Goal: Find specific page/section

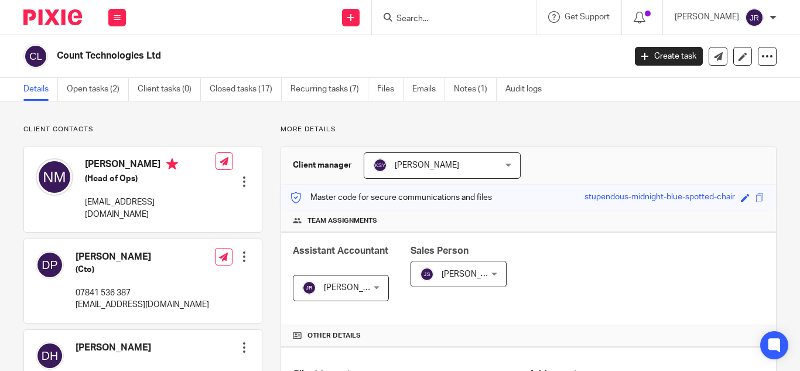
click at [481, 22] on input "Search" at bounding box center [447, 19] width 105 height 11
click button "submit" at bounding box center [0, 0] width 0 height 0
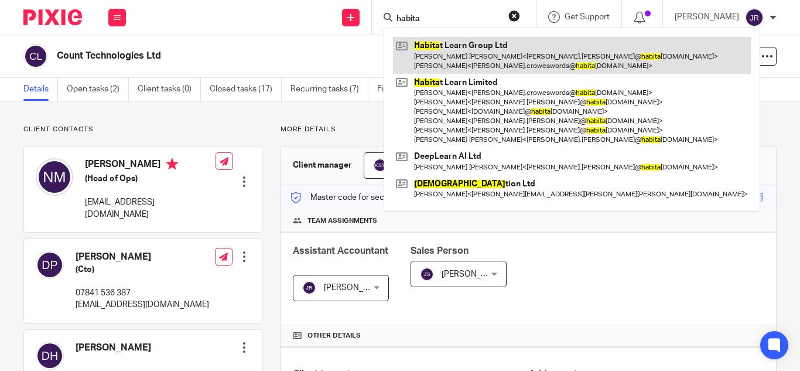
click at [424, 47] on link at bounding box center [572, 55] width 358 height 36
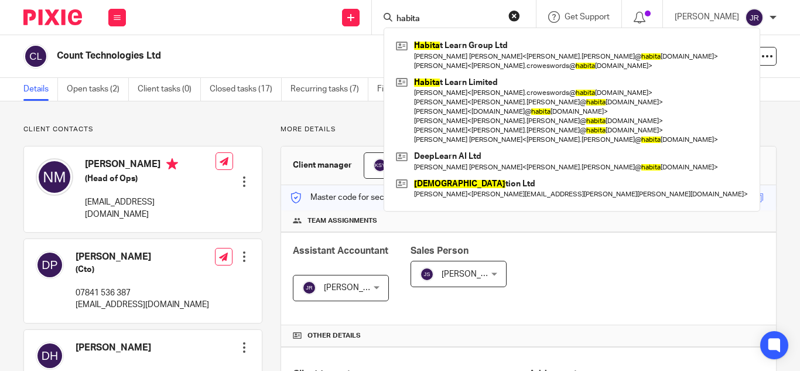
click at [424, 24] on input "habita" at bounding box center [447, 19] width 105 height 11
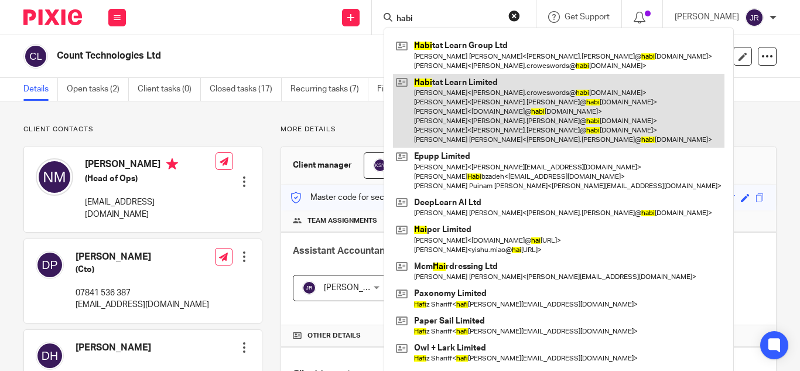
type input "habi"
click at [449, 91] on link at bounding box center [558, 111] width 331 height 74
click at [449, 92] on link at bounding box center [558, 111] width 331 height 74
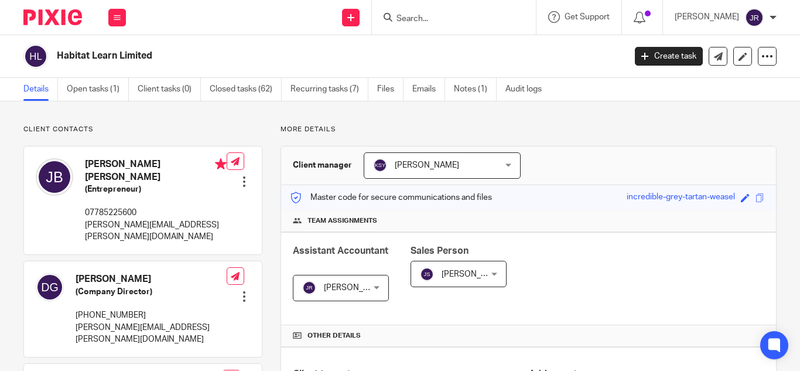
click at [418, 10] on form at bounding box center [457, 17] width 125 height 15
click at [411, 24] on input "Search" at bounding box center [447, 19] width 105 height 11
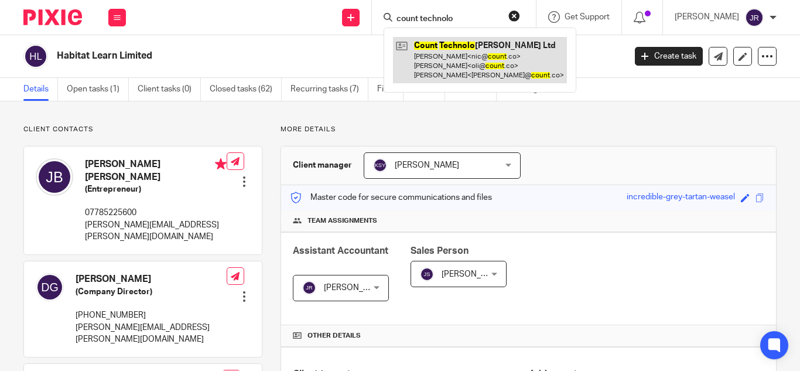
type input "count technolo"
click at [508, 63] on link at bounding box center [480, 60] width 174 height 46
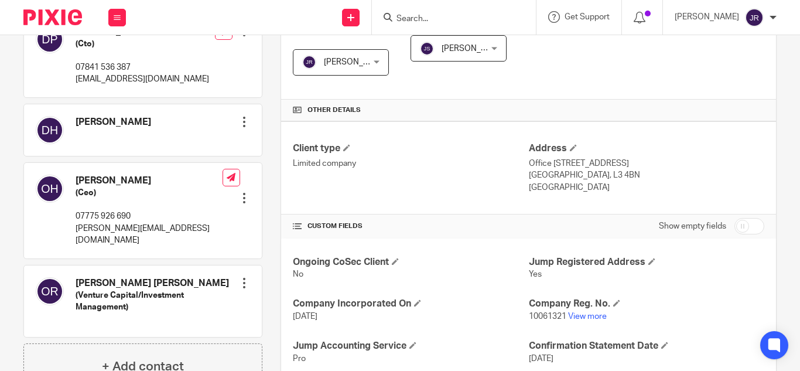
scroll to position [312, 0]
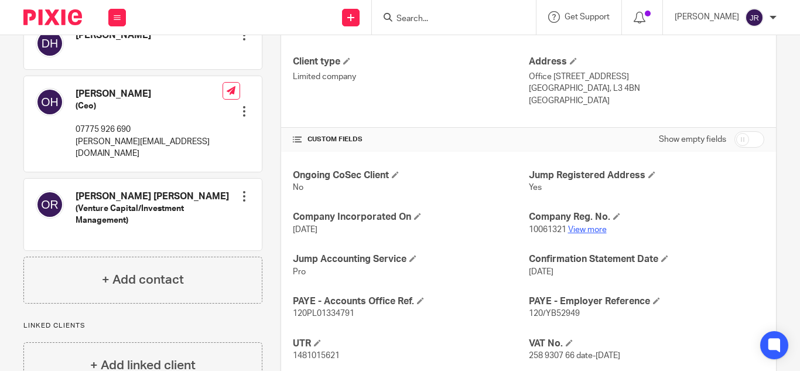
click at [585, 230] on link "View more" at bounding box center [587, 229] width 39 height 8
click at [445, 15] on input "Search" at bounding box center [447, 19] width 105 height 11
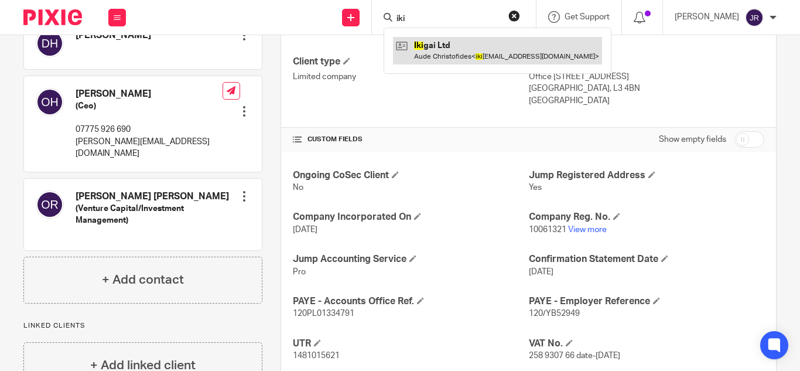
type input "iki"
click at [480, 52] on link at bounding box center [497, 50] width 209 height 27
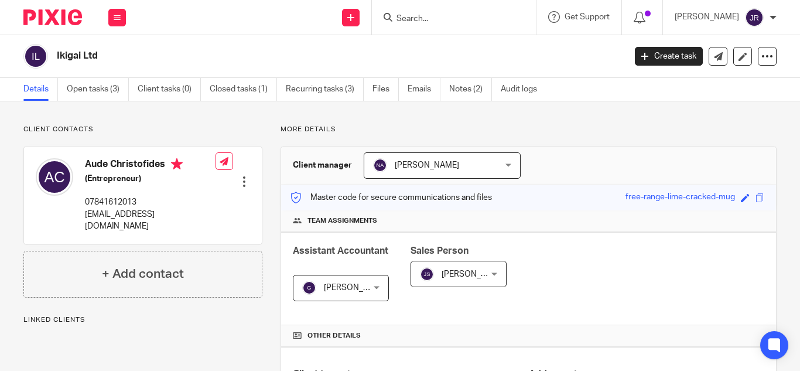
scroll to position [312, 0]
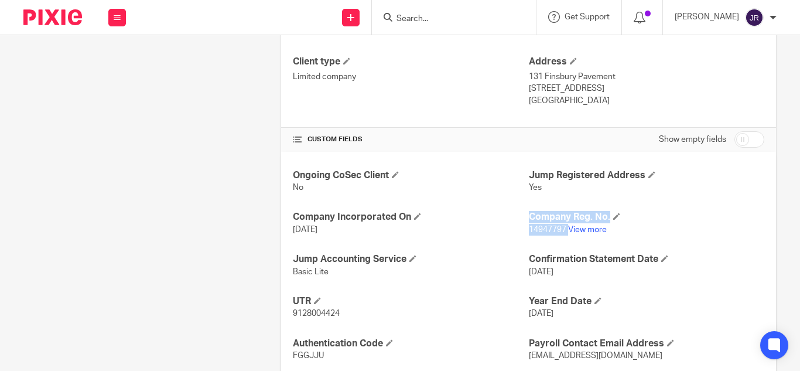
drag, startPoint x: 521, startPoint y: 227, endPoint x: 563, endPoint y: 234, distance: 42.9
click at [563, 234] on div "Ongoing CoSec Client No Jump Registered Address Yes Company Incorporated On [DA…" at bounding box center [528, 287] width 495 height 270
drag, startPoint x: 627, startPoint y: 230, endPoint x: 526, endPoint y: 215, distance: 101.9
click at [529, 215] on div "Company Reg. No. 14947797 View more" at bounding box center [646, 223] width 235 height 25
copy div "Company Reg. No. 14947797 View more"
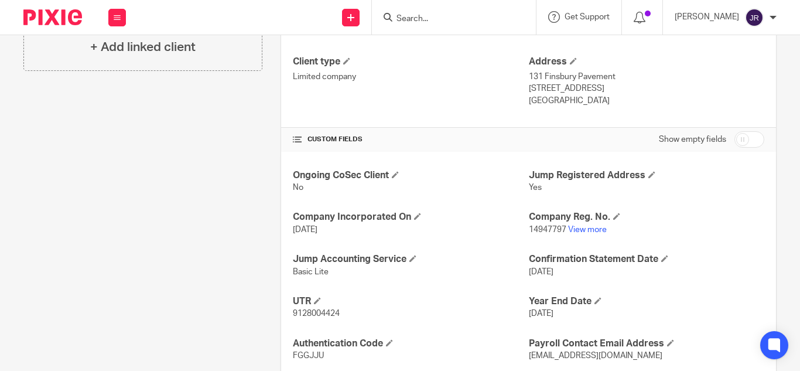
click at [122, 266] on div "Client contacts Aude Christofides (Entrepreneur) 07841612013 [EMAIL_ADDRESS][DO…" at bounding box center [133, 117] width 257 height 609
